Goal: Information Seeking & Learning: Understand process/instructions

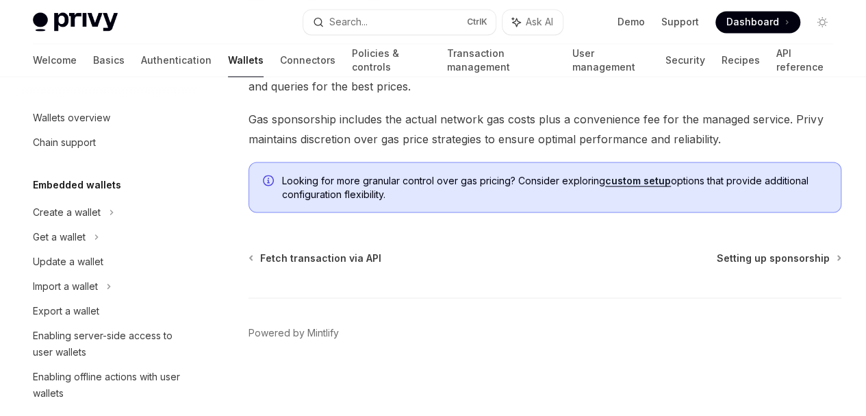
scroll to position [721, 0]
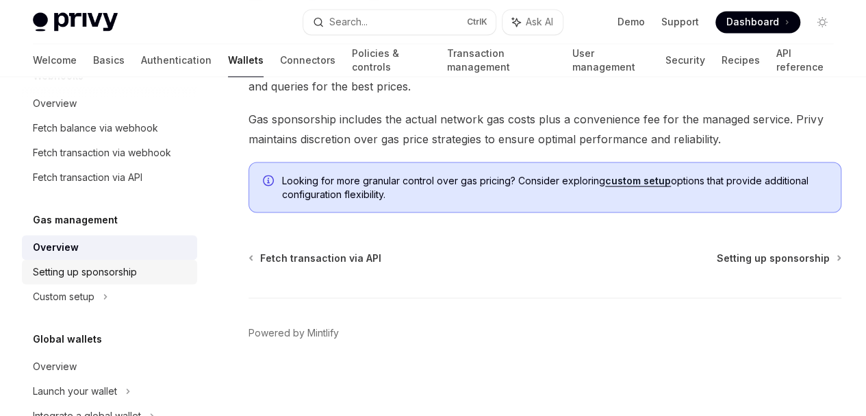
click at [81, 274] on div "Setting up sponsorship" at bounding box center [85, 272] width 104 height 16
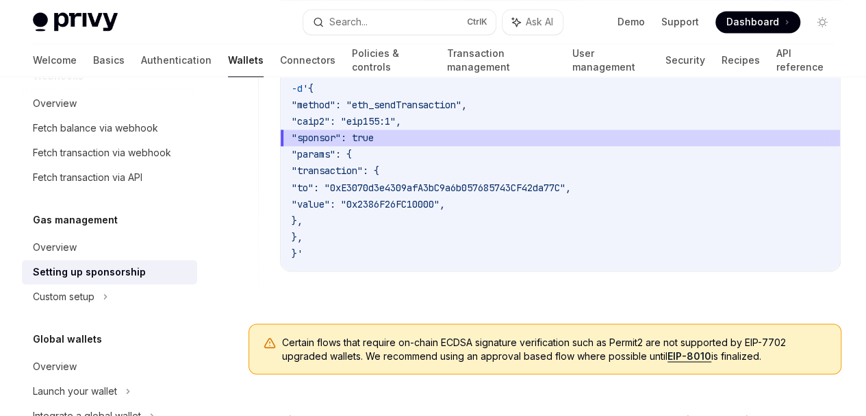
scroll to position [986, 0]
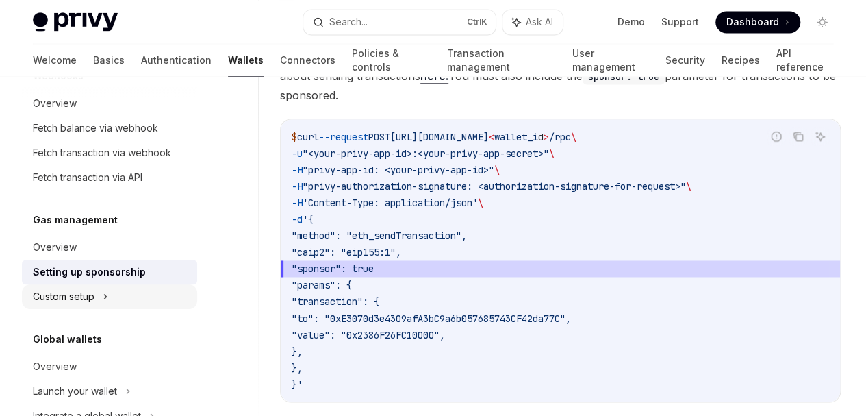
click at [116, 298] on div "Custom setup" at bounding box center [109, 296] width 175 height 25
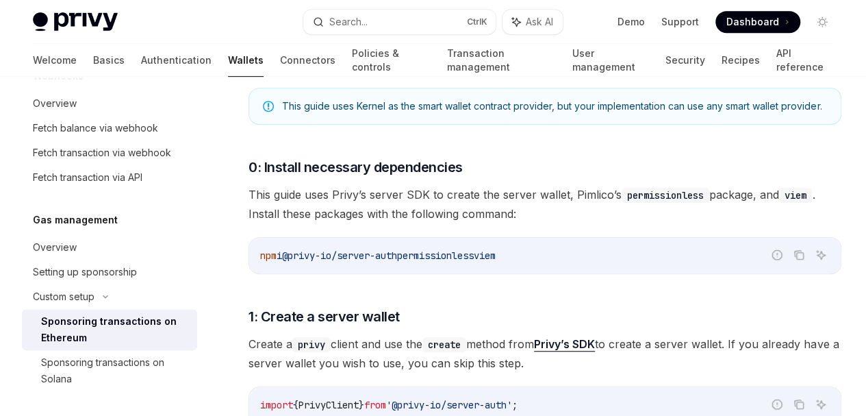
scroll to position [657, 0]
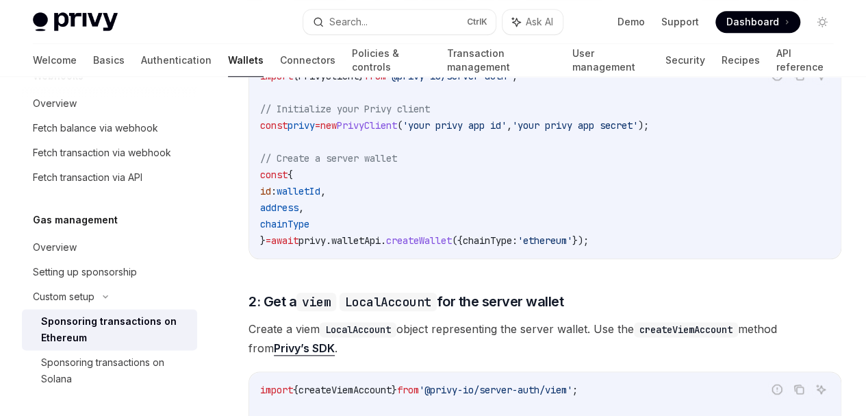
click at [118, 24] on img at bounding box center [75, 21] width 85 height 19
type textarea "*"
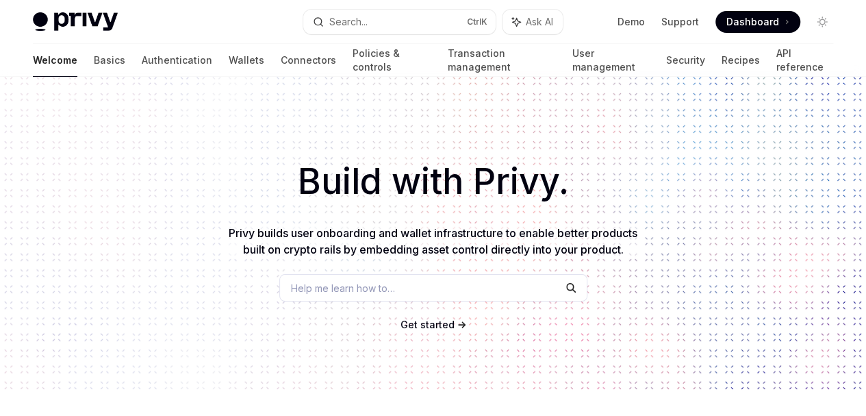
click at [244, 162] on h1 "Build with Privy." at bounding box center [433, 181] width 822 height 53
